Goal: Task Accomplishment & Management: Use online tool/utility

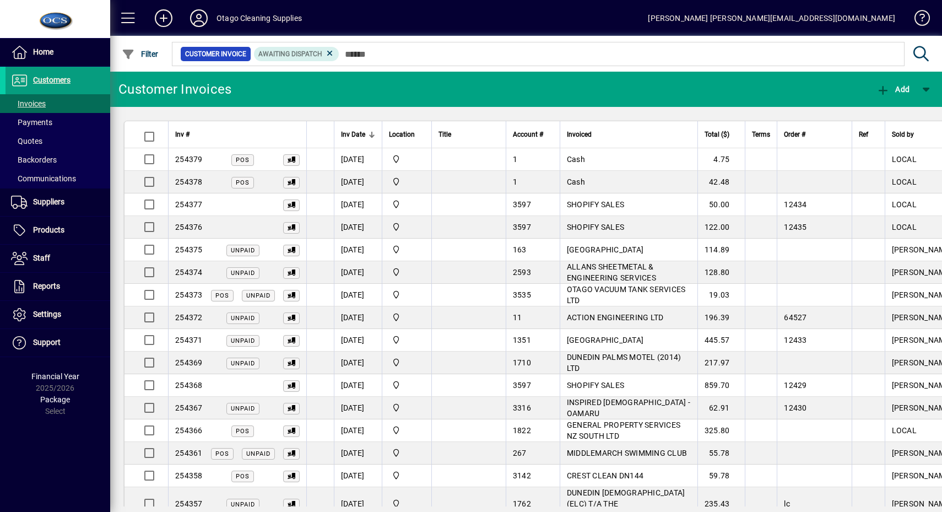
drag, startPoint x: 119, startPoint y: 10, endPoint x: 128, endPoint y: 6, distance: 9.6
click at [119, 10] on span at bounding box center [128, 18] width 26 height 26
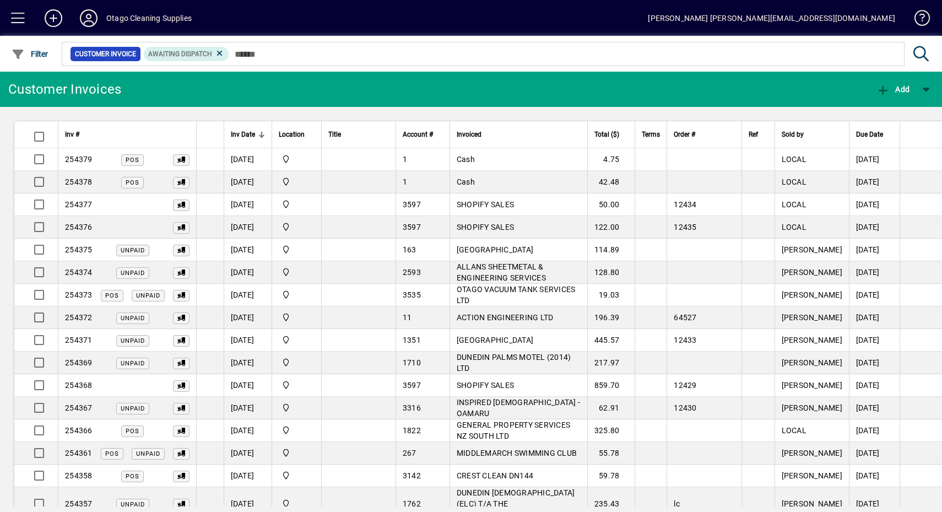
click at [935, 155] on span "button" at bounding box center [948, 159] width 26 height 26
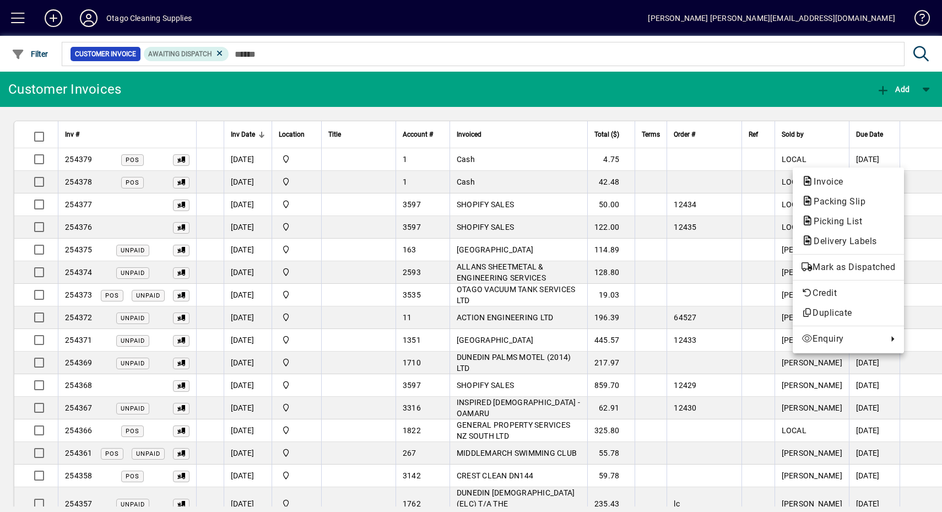
click at [860, 261] on span "Mark as Dispatched" at bounding box center [849, 267] width 94 height 13
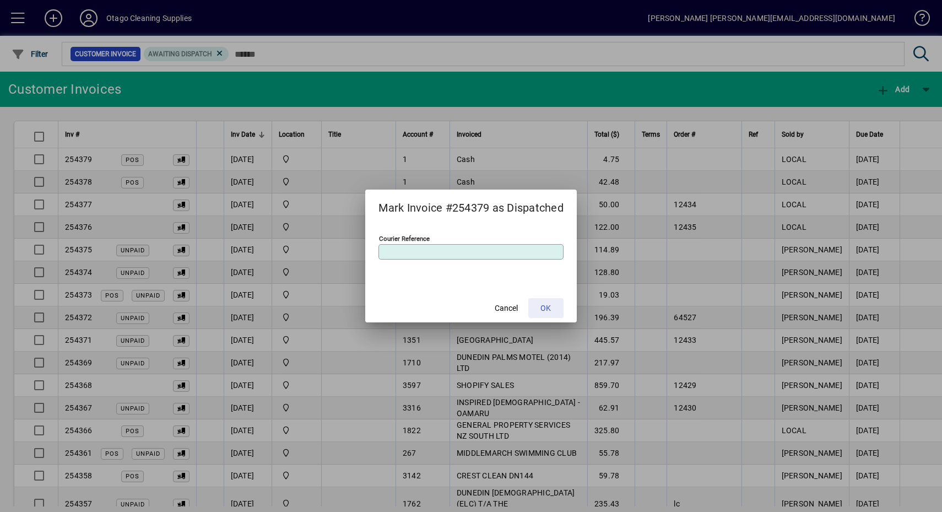
click at [540, 305] on span at bounding box center [545, 308] width 35 height 26
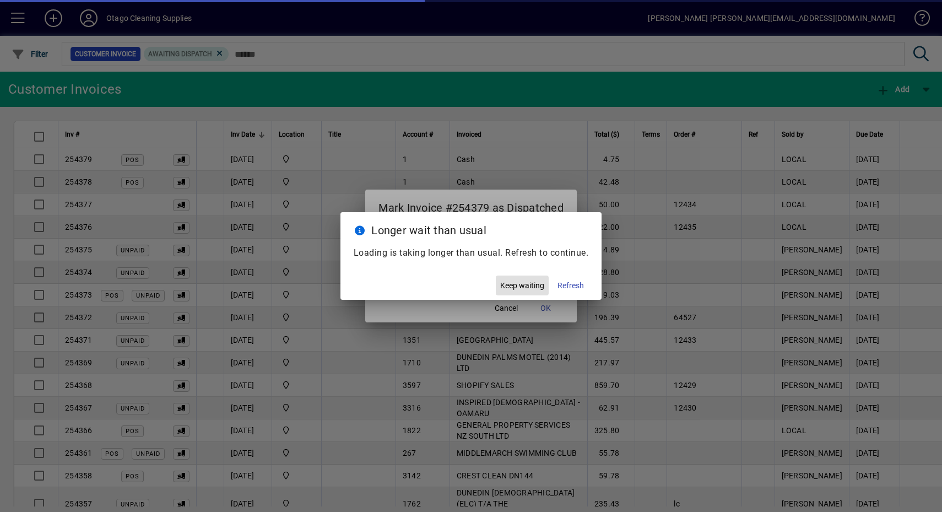
click at [578, 279] on button "Refresh" at bounding box center [570, 285] width 35 height 20
